Goal: Information Seeking & Learning: Check status

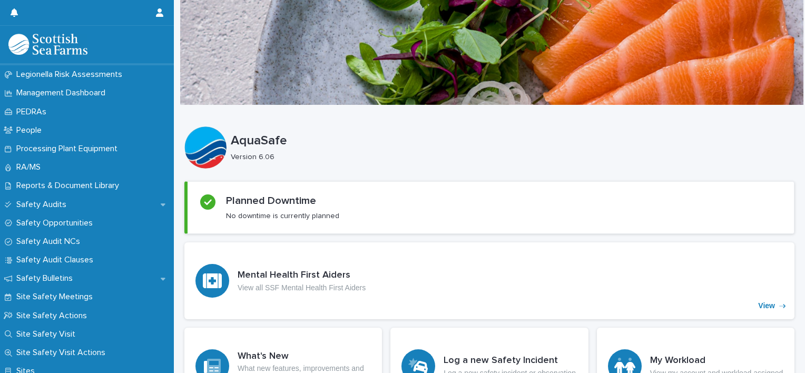
scroll to position [468, 0]
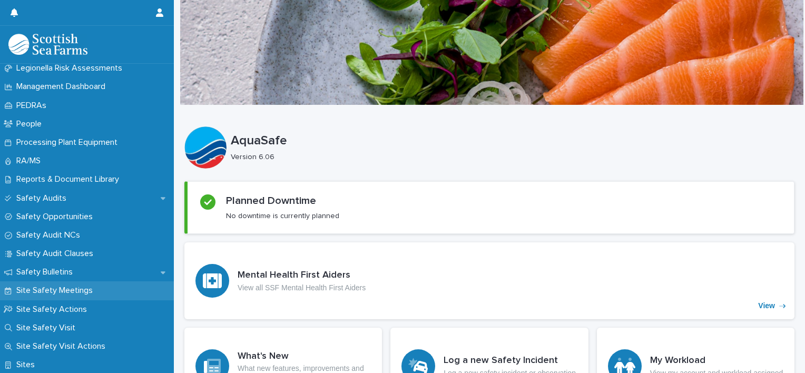
click at [63, 292] on p "Site Safety Meetings" at bounding box center [56, 290] width 89 height 10
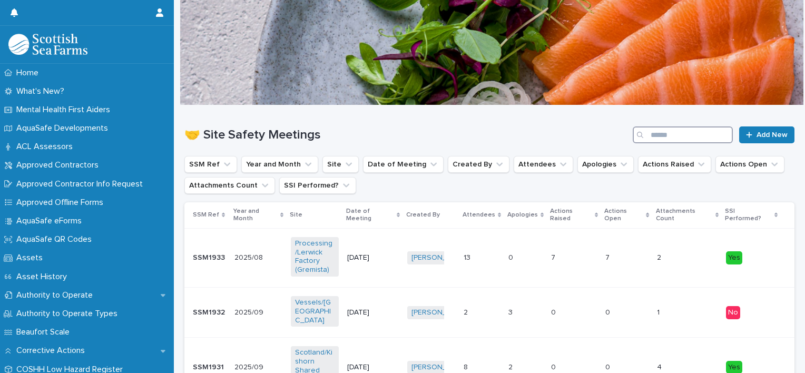
click at [675, 139] on input "Search" at bounding box center [682, 134] width 100 height 17
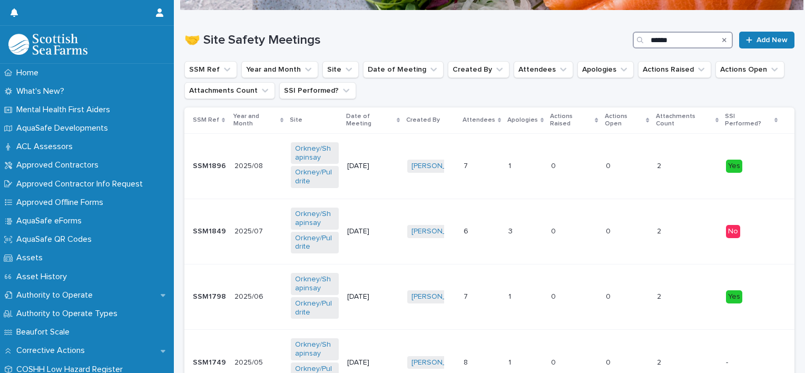
scroll to position [96, 0]
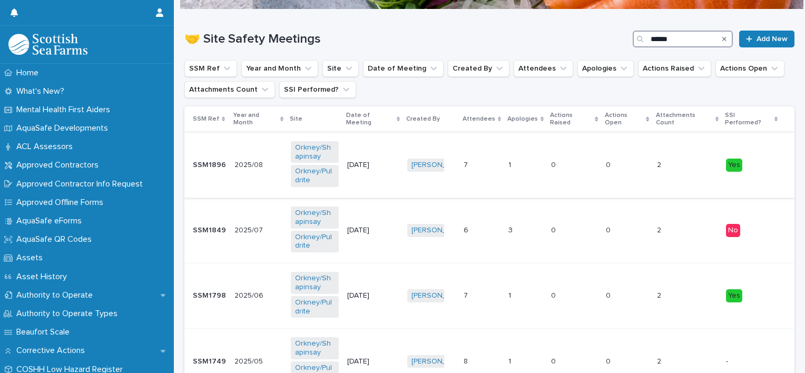
type input "******"
click at [373, 161] on p "[DATE]" at bounding box center [371, 165] width 48 height 9
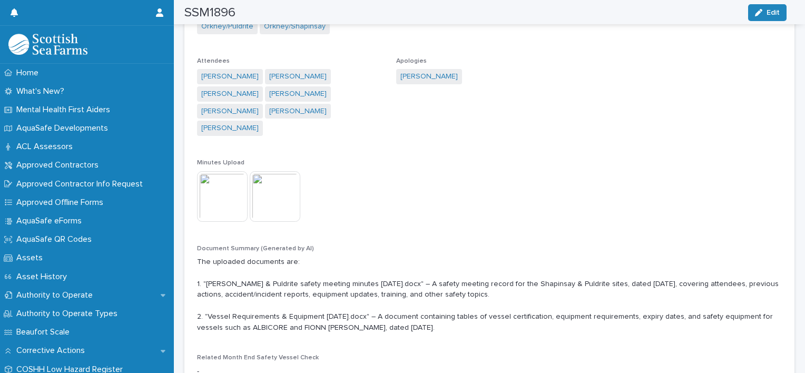
scroll to position [235, 0]
click at [230, 185] on img at bounding box center [222, 196] width 51 height 51
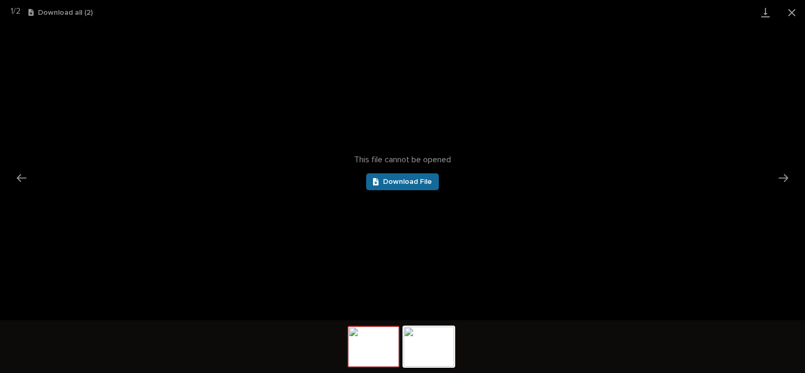
click at [400, 184] on span "Download File" at bounding box center [407, 181] width 49 height 7
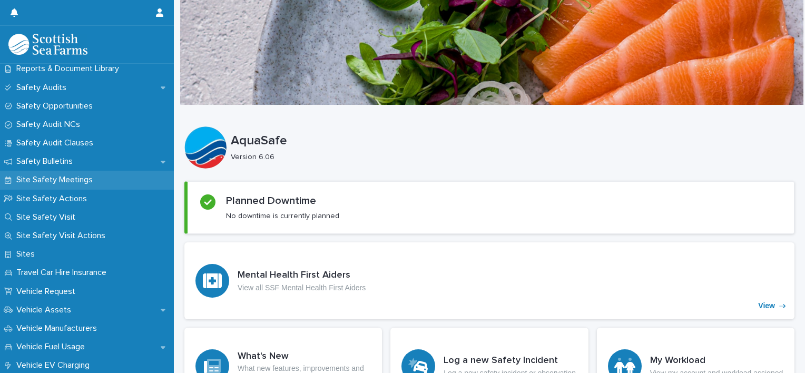
scroll to position [551, 0]
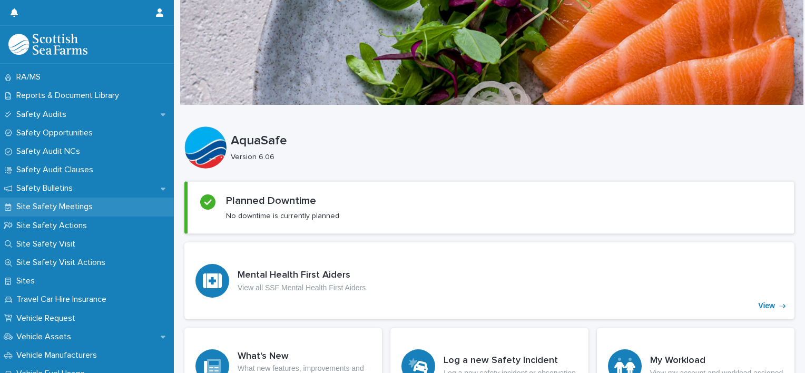
click at [73, 200] on div "Site Safety Meetings" at bounding box center [87, 206] width 174 height 18
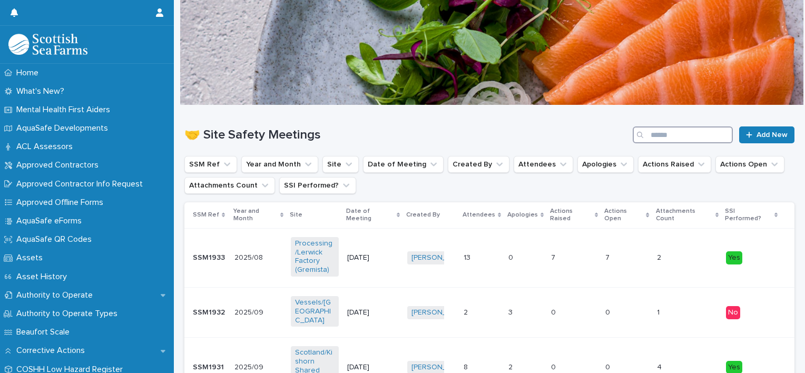
click at [660, 131] on input "Search" at bounding box center [682, 134] width 100 height 17
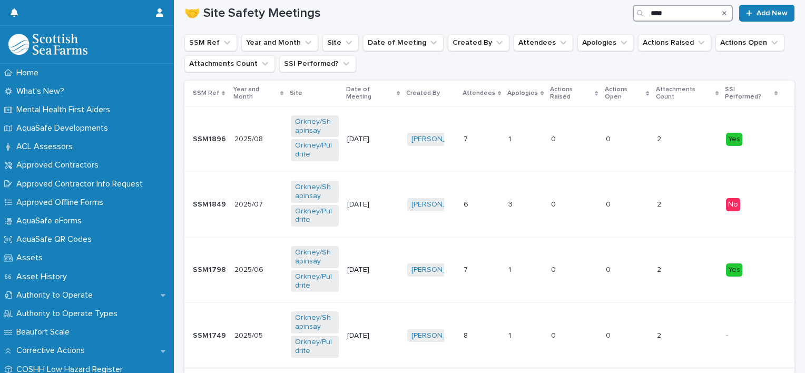
scroll to position [115, 0]
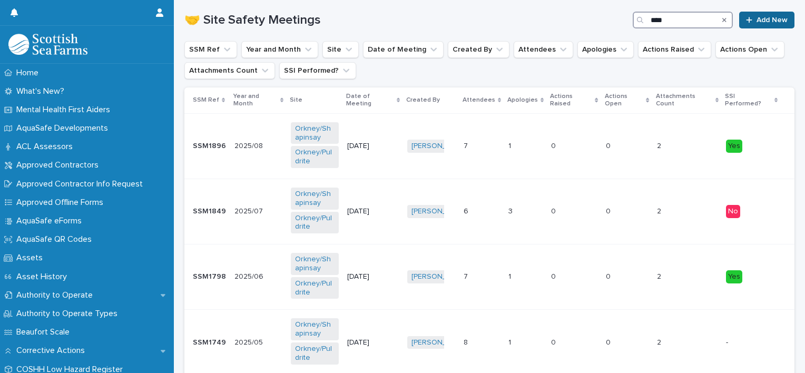
type input "****"
click at [758, 21] on span "Add New" at bounding box center [771, 19] width 31 height 7
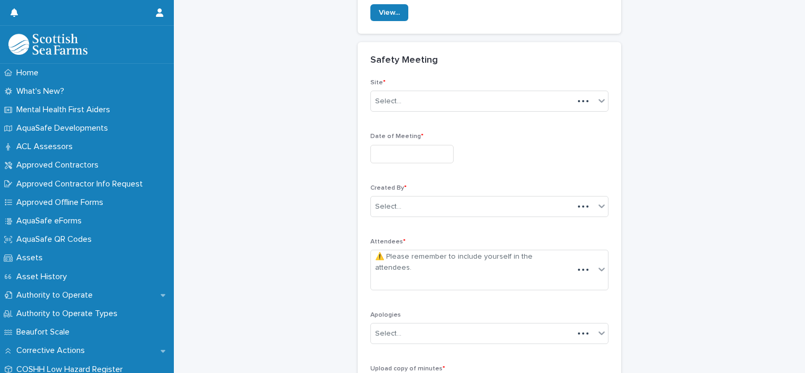
scroll to position [130, 0]
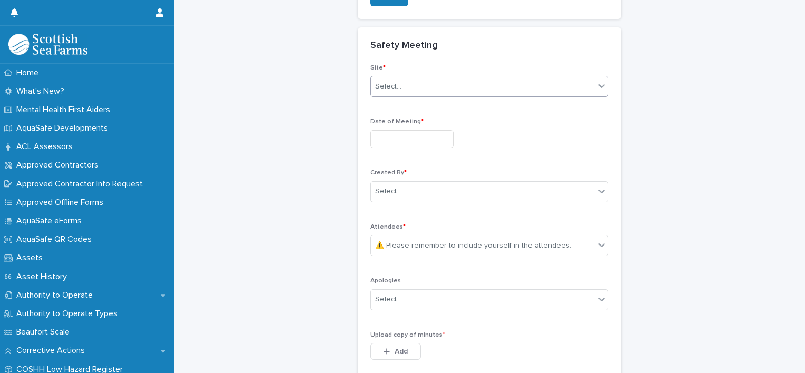
click at [461, 84] on div "Select..." at bounding box center [483, 86] width 224 height 17
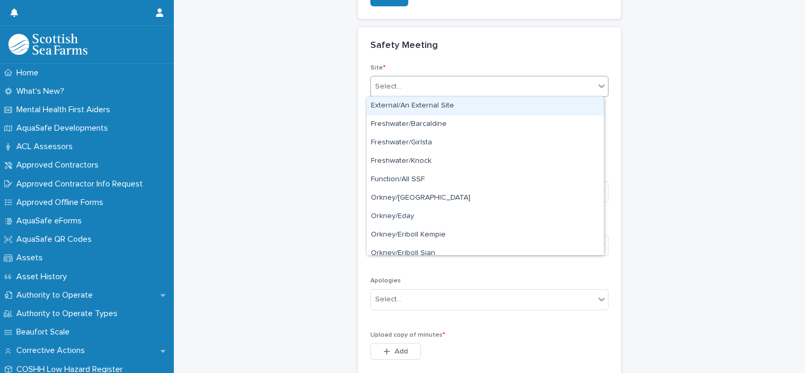
click at [365, 50] on div "Safety Meeting" at bounding box center [489, 45] width 263 height 37
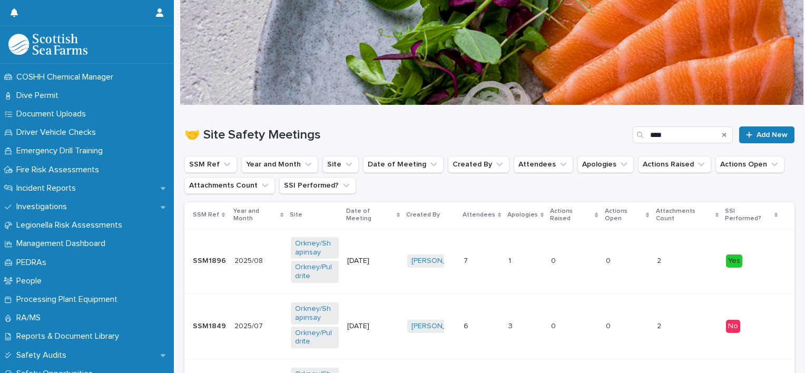
scroll to position [348, 0]
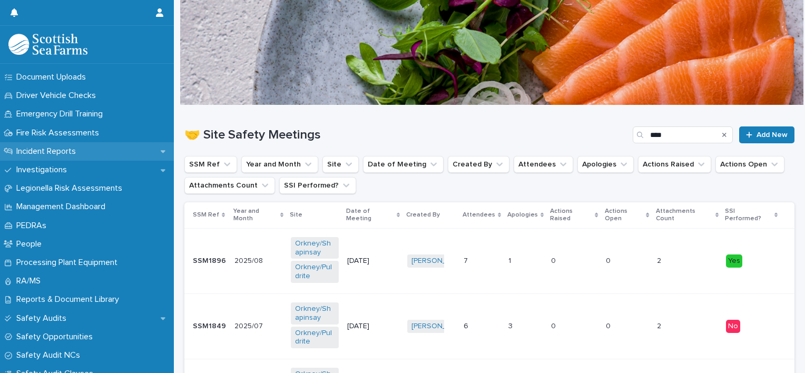
click at [57, 147] on p "Incident Reports" at bounding box center [48, 151] width 72 height 10
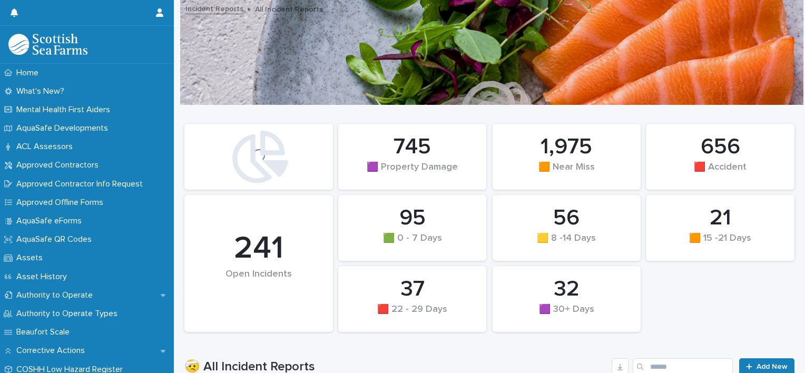
scroll to position [131, 0]
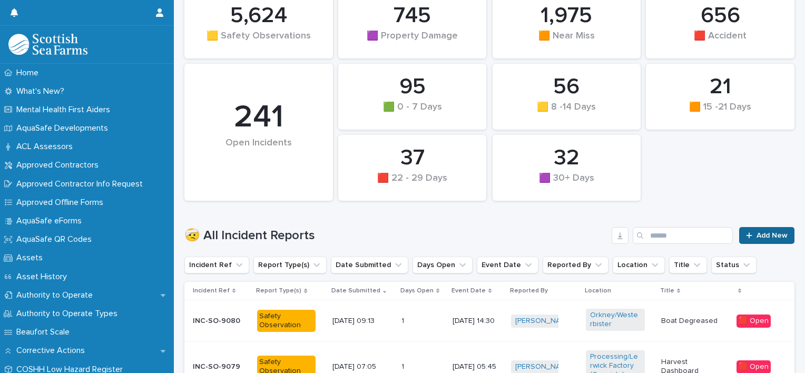
click at [747, 233] on div at bounding box center [751, 235] width 11 height 7
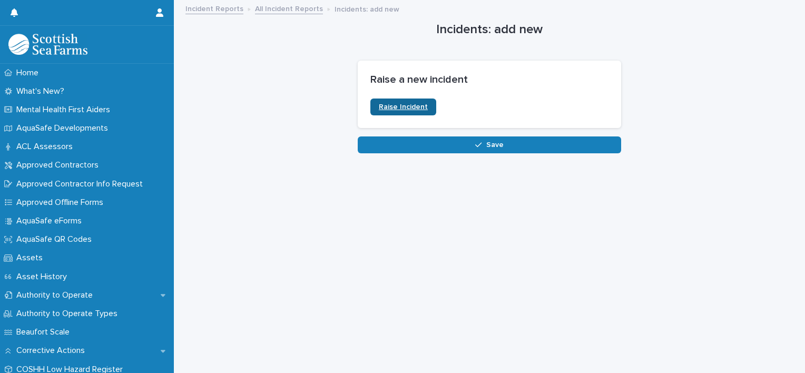
click at [400, 107] on span "Raise Incident" at bounding box center [403, 106] width 49 height 7
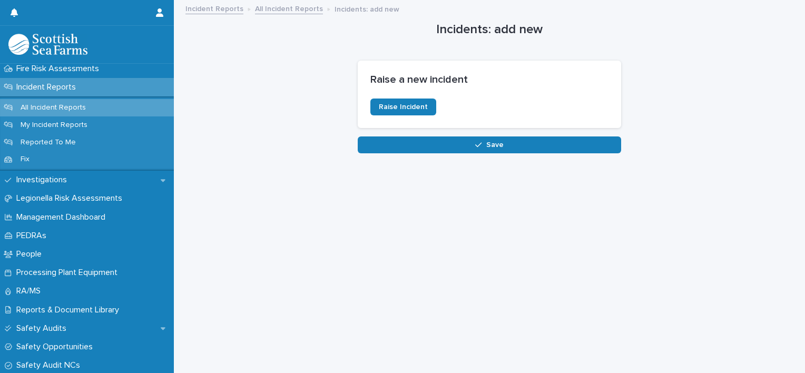
scroll to position [411, 0]
click at [59, 87] on p "Incident Reports" at bounding box center [48, 88] width 72 height 10
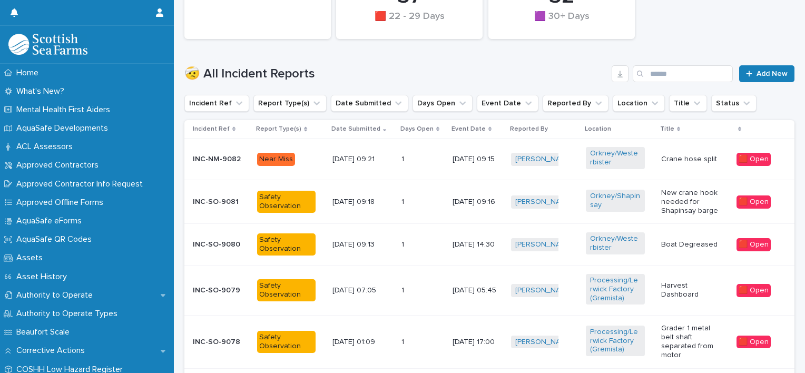
scroll to position [316, 0]
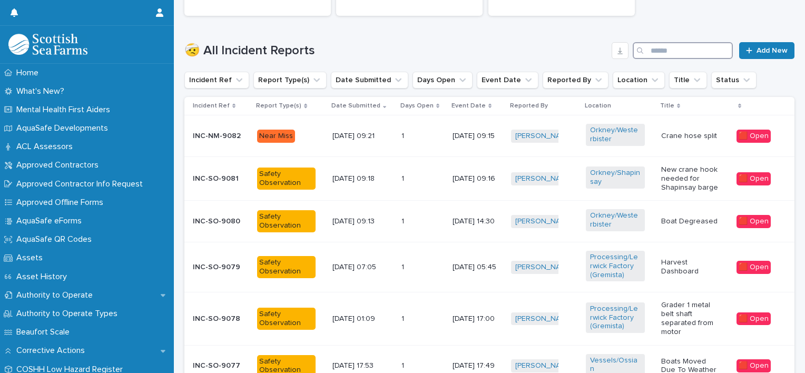
click at [666, 53] on input "Search" at bounding box center [682, 50] width 100 height 17
type input "*"
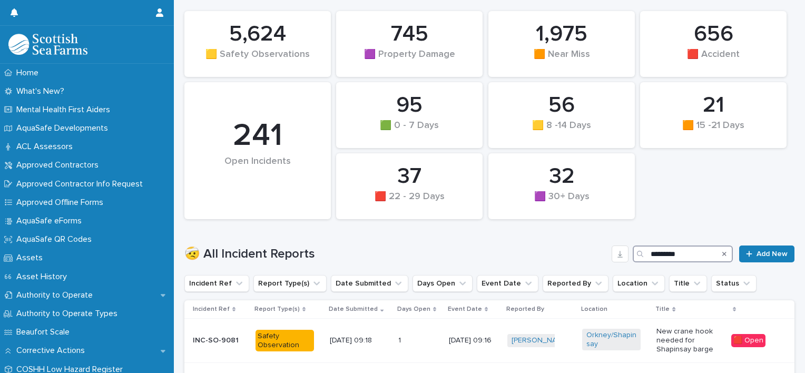
scroll to position [322, 0]
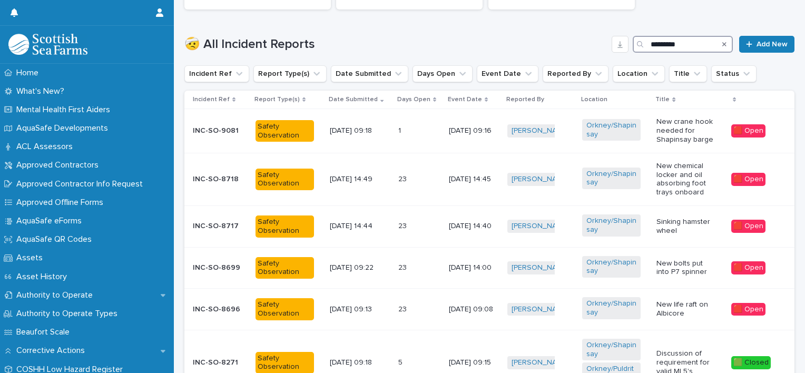
click at [691, 42] on input "*********" at bounding box center [682, 44] width 100 height 17
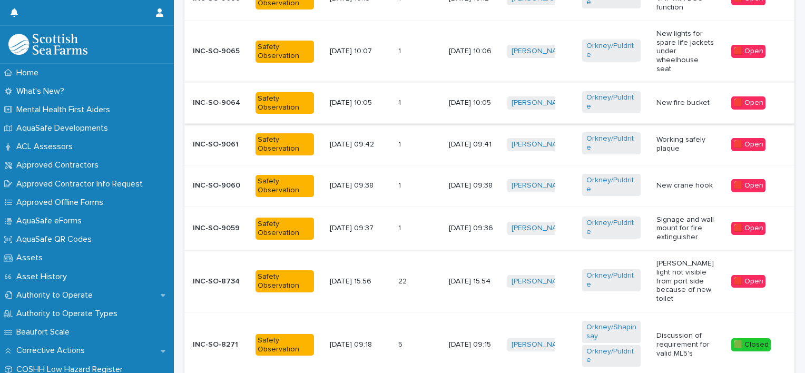
scroll to position [455, 0]
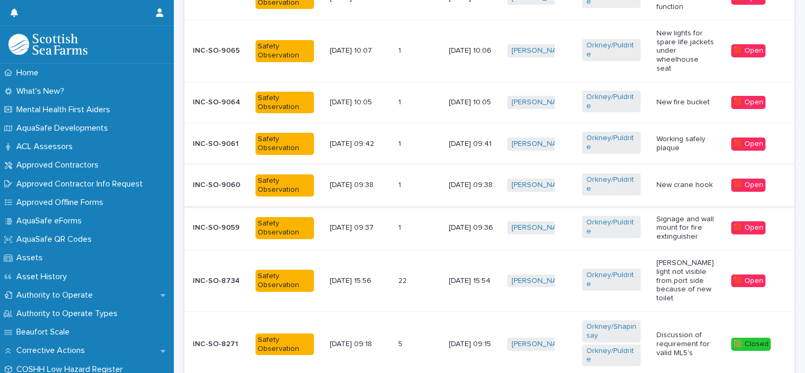
type input "****"
click at [354, 183] on div "17/9/2025 09:38" at bounding box center [359, 184] width 59 height 17
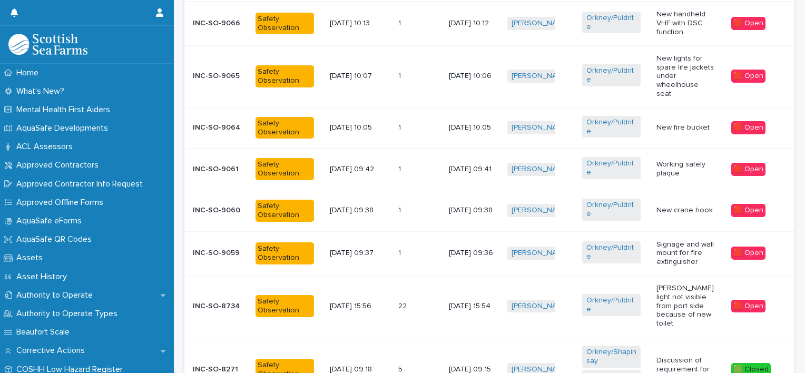
scroll to position [428, 0]
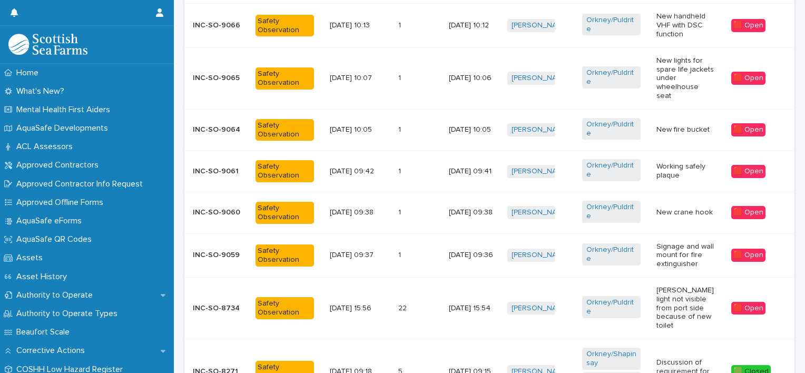
click at [251, 136] on td "Safety Observation" at bounding box center [288, 130] width 75 height 42
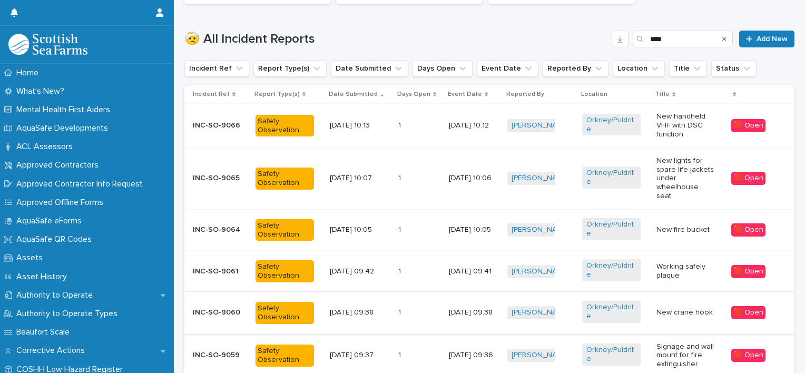
scroll to position [326, 0]
